Goal: Task Accomplishment & Management: Use online tool/utility

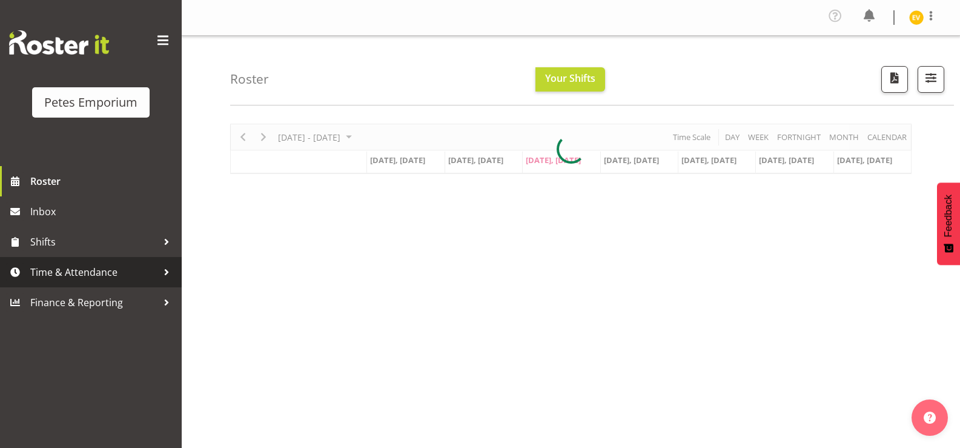
click at [119, 257] on link "Time & Attendance" at bounding box center [91, 272] width 182 height 30
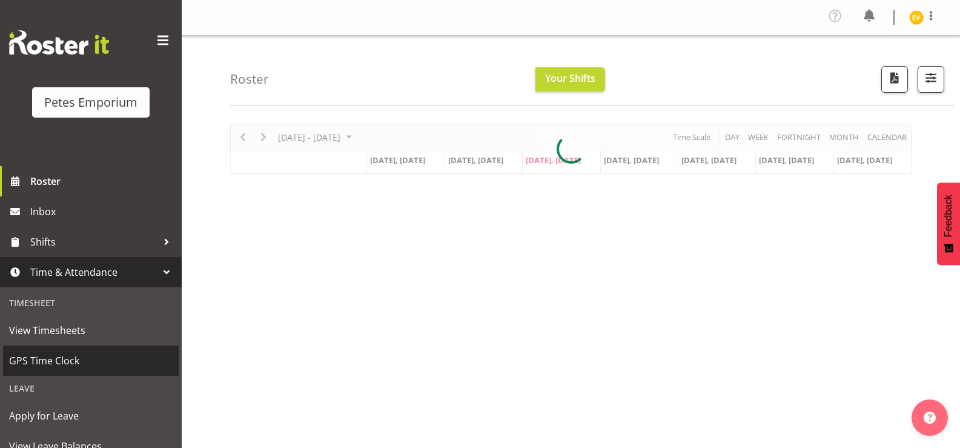
click at [105, 360] on span "GPS Time Clock" at bounding box center [91, 360] width 164 height 18
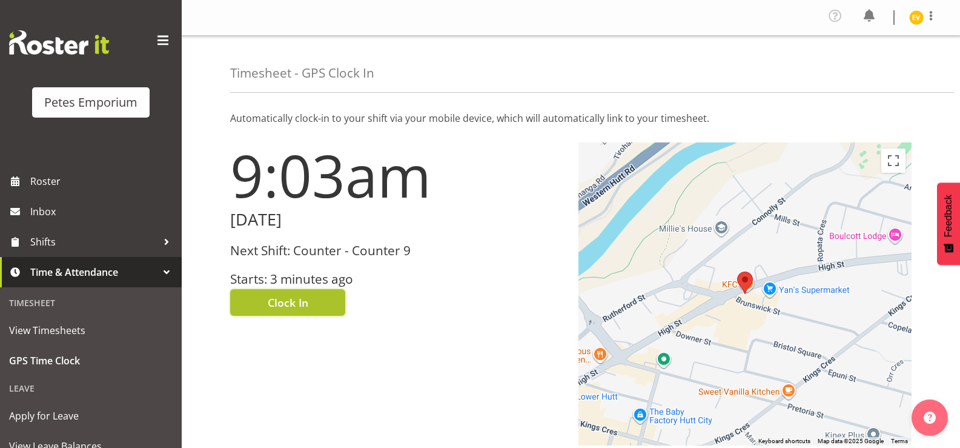
click at [307, 304] on span "Clock In" at bounding box center [288, 302] width 41 height 16
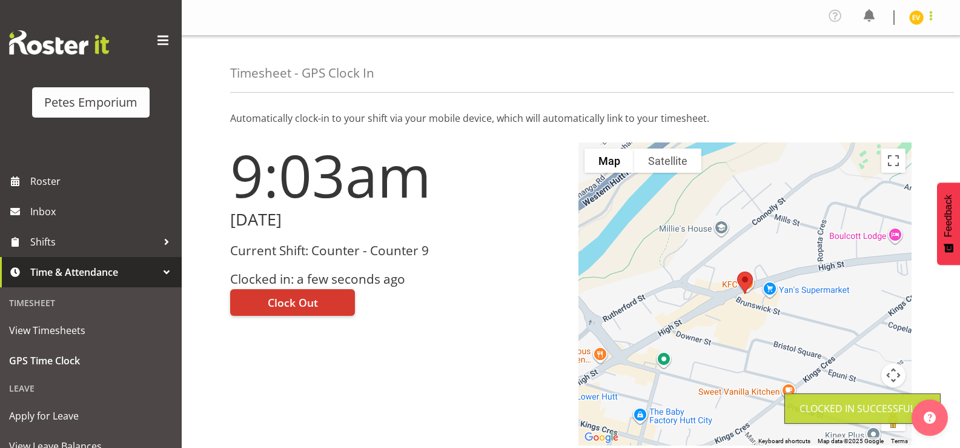
click at [925, 21] on span at bounding box center [931, 15] width 15 height 15
click at [884, 70] on link "Log Out" at bounding box center [880, 67] width 116 height 22
